Goal: Task Accomplishment & Management: Use online tool/utility

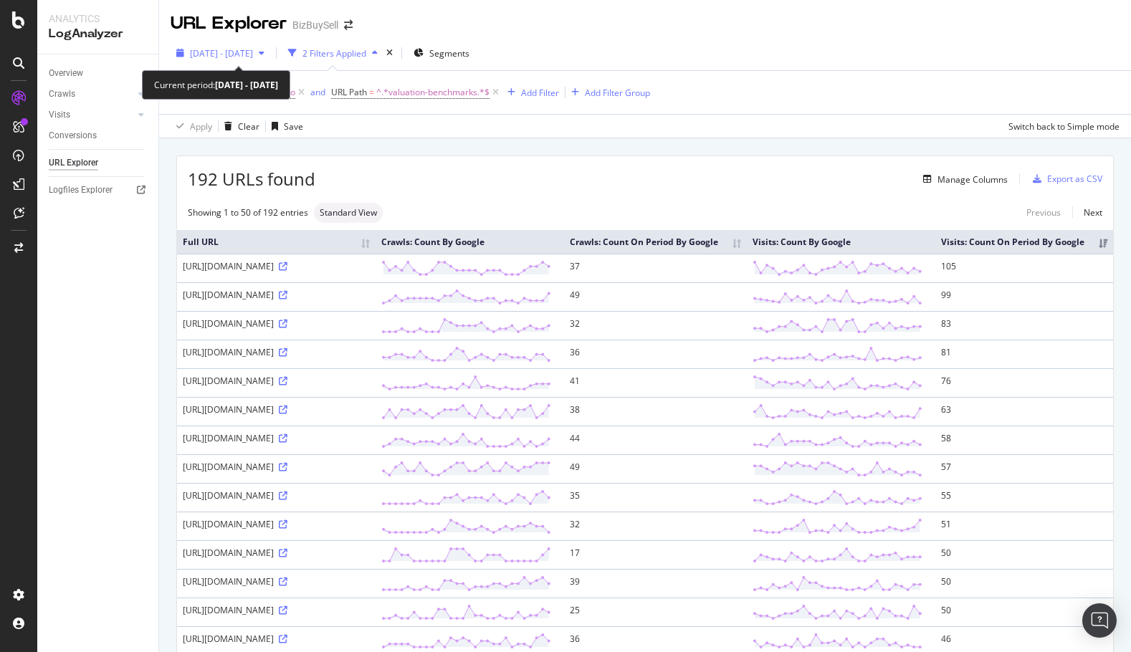
click at [270, 55] on div "button" at bounding box center [261, 53] width 17 height 9
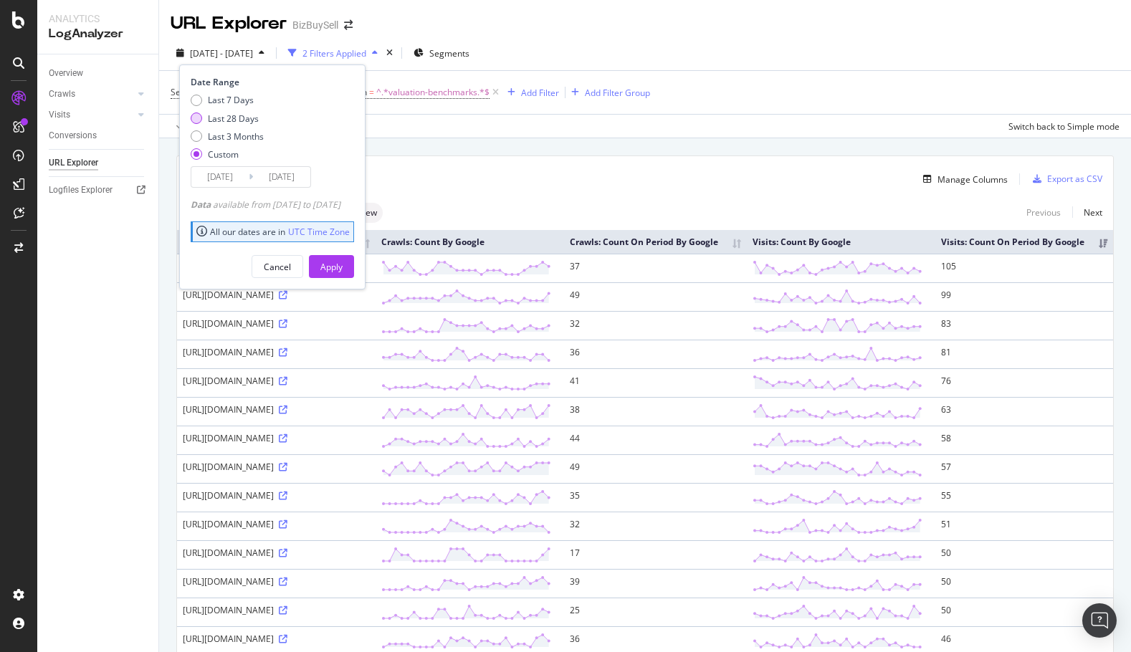
click at [195, 121] on div "Last 28 Days" at bounding box center [196, 118] width 11 height 11
type input "[DATE]"
click at [343, 266] on div "Apply" at bounding box center [331, 267] width 22 height 12
